Goal: Check status: Check status

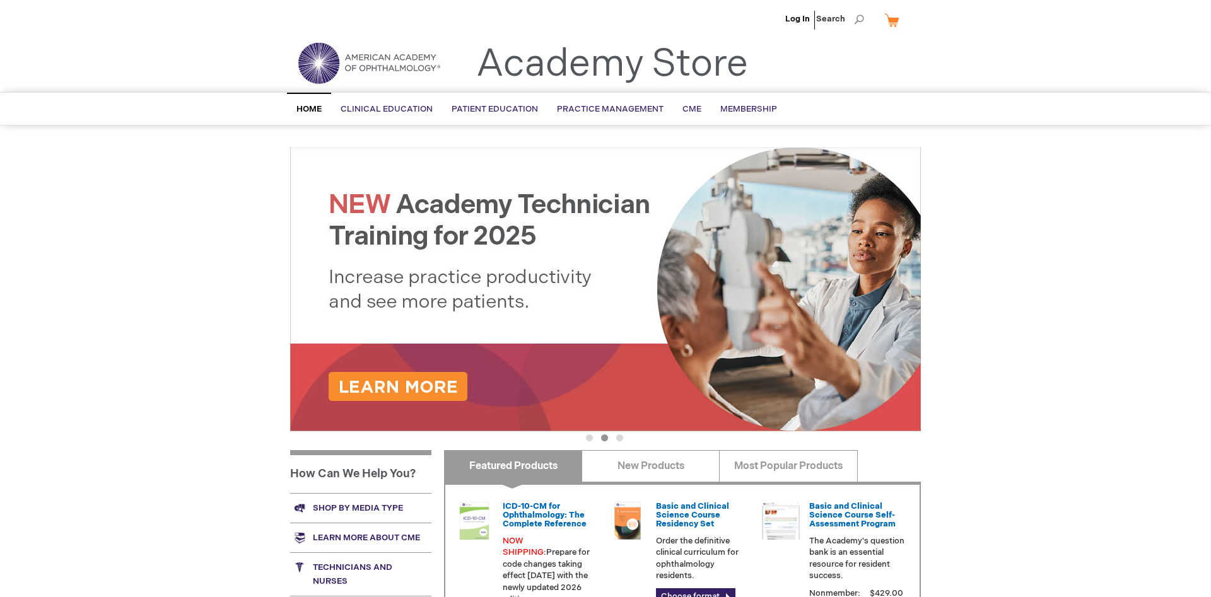
scroll to position [291, 0]
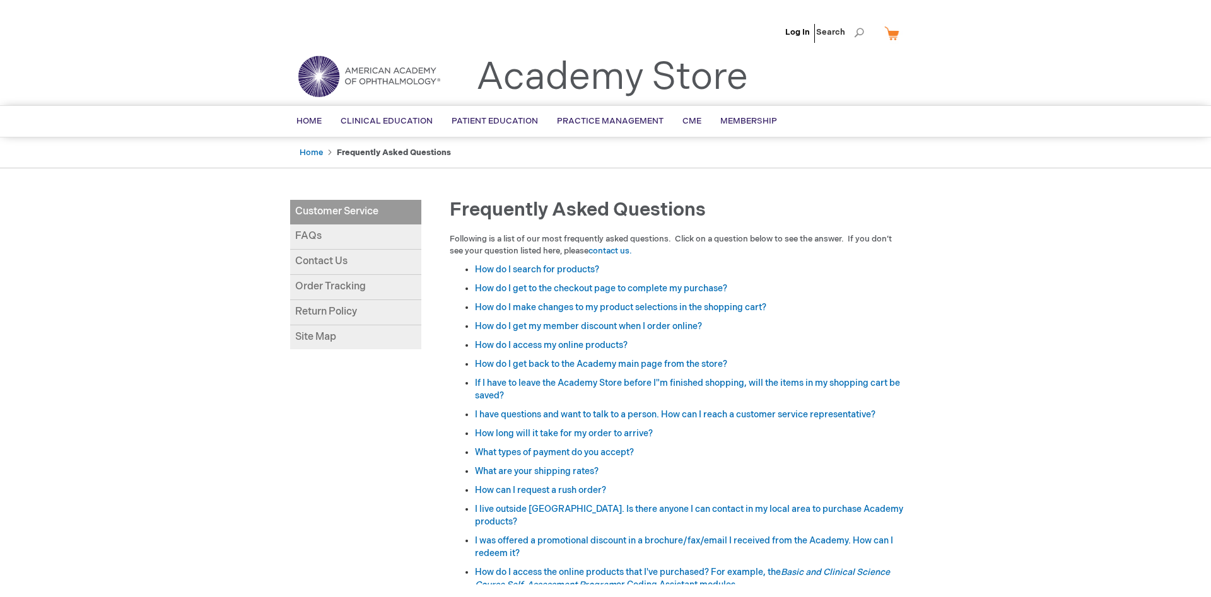
scroll to position [1368, 0]
